Goal: Navigation & Orientation: Find specific page/section

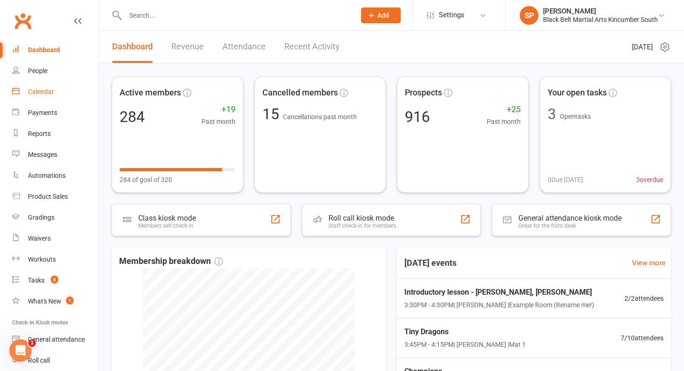
click at [55, 98] on link "Calendar" at bounding box center [55, 91] width 86 height 21
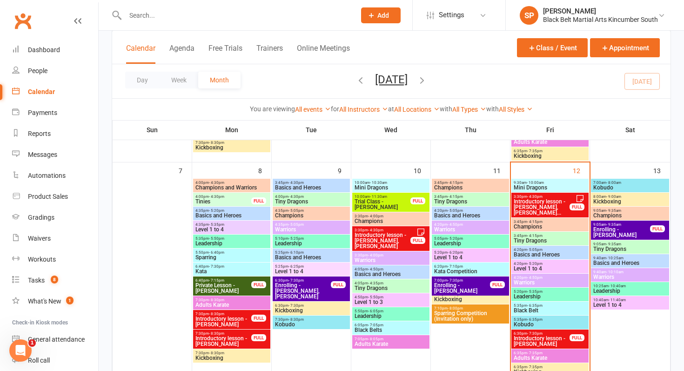
scroll to position [225, 0]
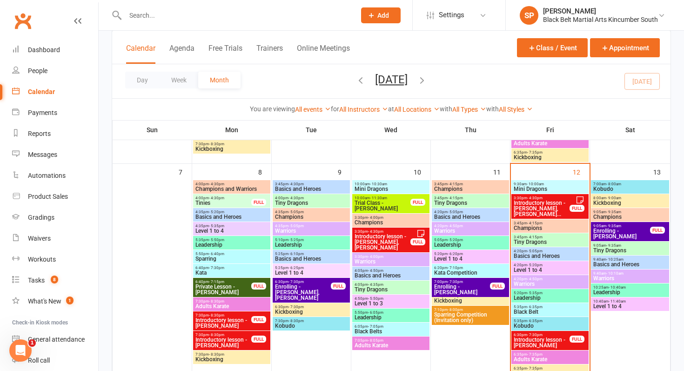
click at [535, 202] on span "Introductory lesson - [PERSON_NAME], [PERSON_NAME]..." at bounding box center [541, 208] width 57 height 17
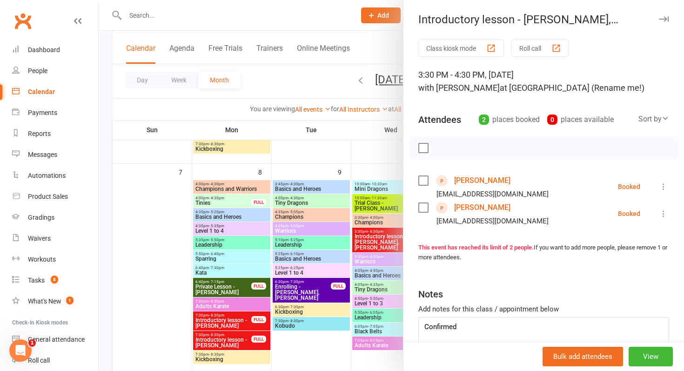
click at [484, 180] on link "[PERSON_NAME]" at bounding box center [482, 180] width 56 height 15
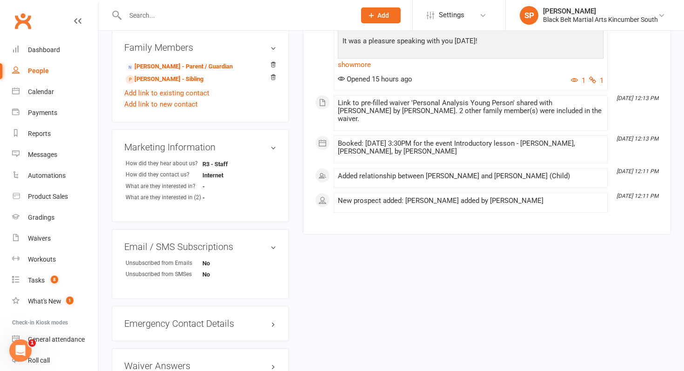
scroll to position [347, 0]
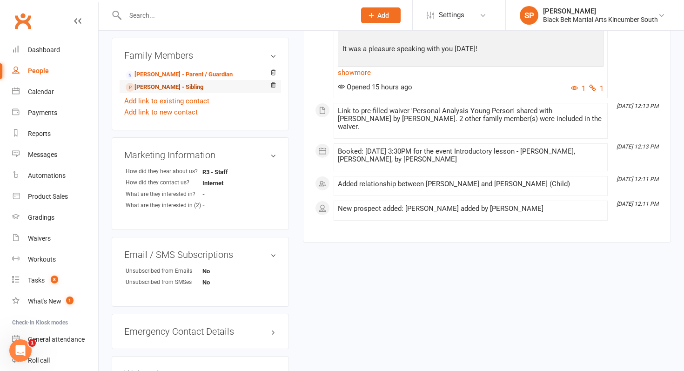
click at [182, 85] on link "[PERSON_NAME] - Sibling" at bounding box center [165, 87] width 78 height 10
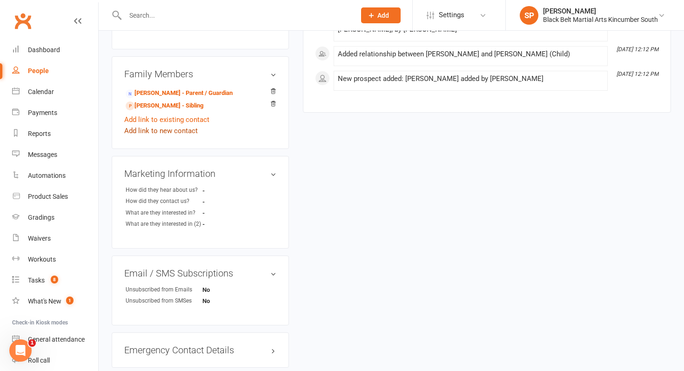
scroll to position [315, 0]
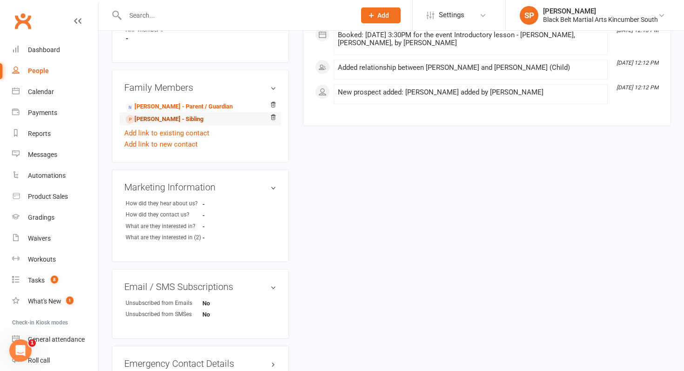
click at [194, 120] on link "[PERSON_NAME] - Sibling" at bounding box center [165, 119] width 78 height 10
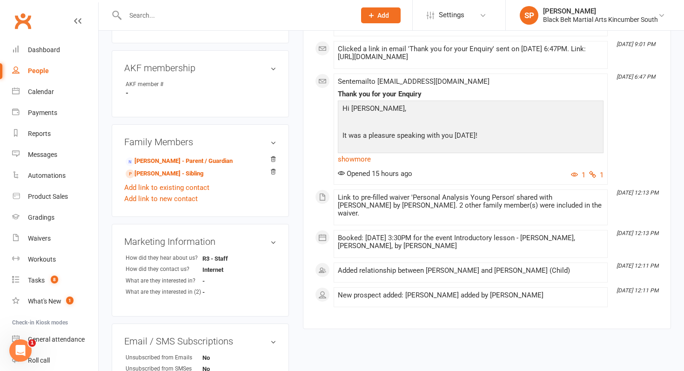
scroll to position [300, 0]
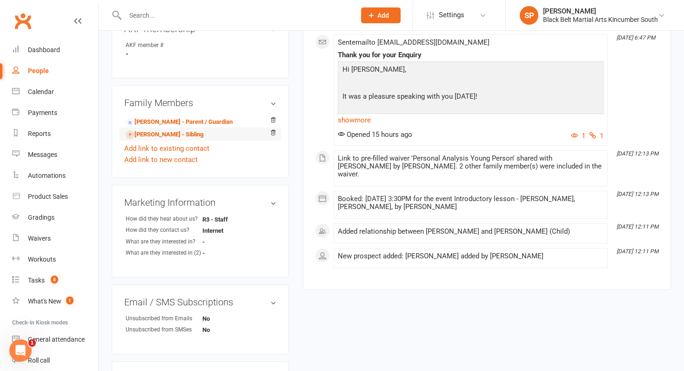
click at [185, 139] on li "[PERSON_NAME] - Sibling" at bounding box center [200, 133] width 152 height 13
click at [185, 137] on link "[PERSON_NAME] - Sibling" at bounding box center [165, 135] width 78 height 10
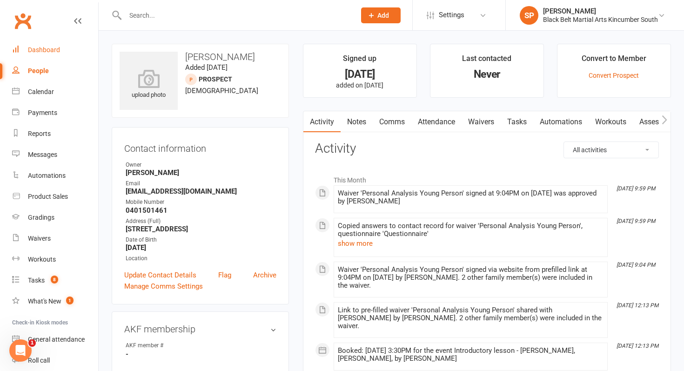
click at [42, 45] on link "Dashboard" at bounding box center [55, 50] width 86 height 21
